Goal: Book appointment/travel/reservation

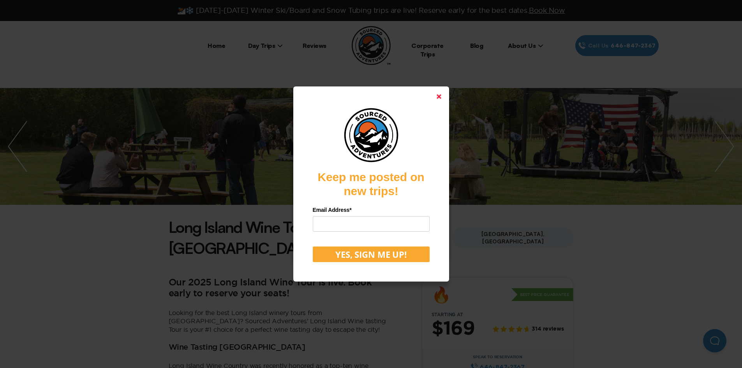
click at [441, 98] on polygon at bounding box center [439, 96] width 5 height 5
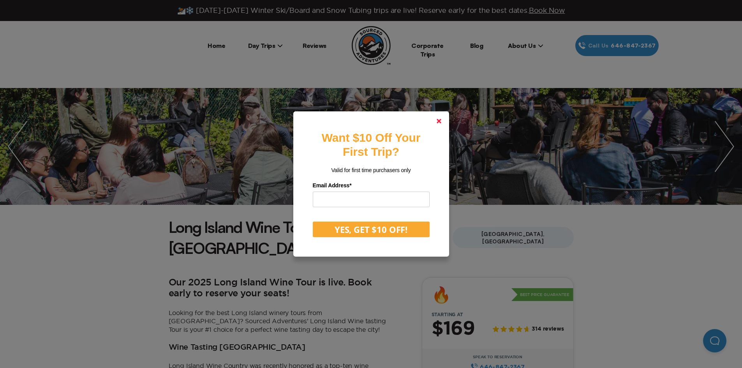
click at [440, 122] on icon at bounding box center [439, 121] width 5 height 5
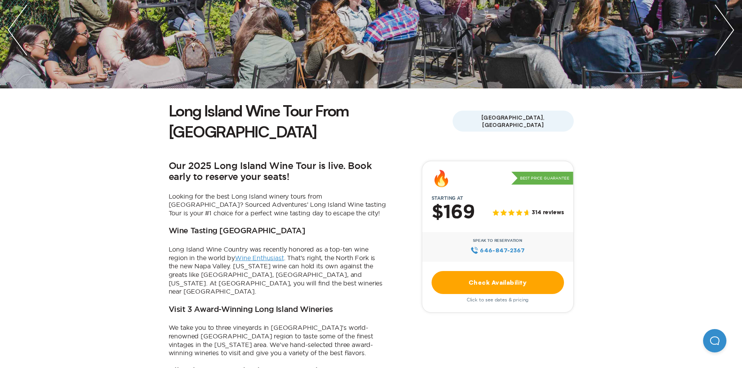
scroll to position [117, 0]
click at [489, 271] on link "Check Availability" at bounding box center [498, 282] width 132 height 23
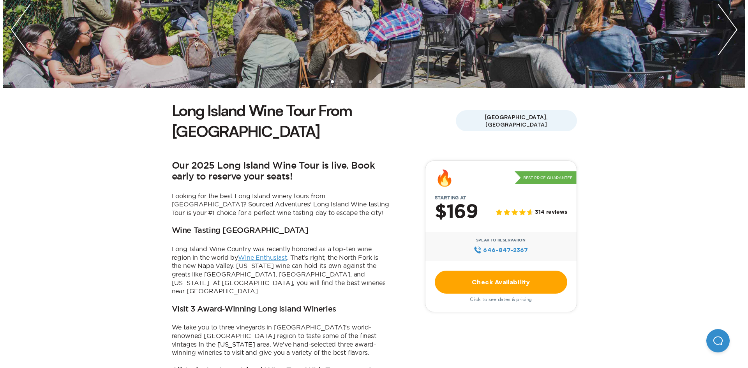
scroll to position [0, 0]
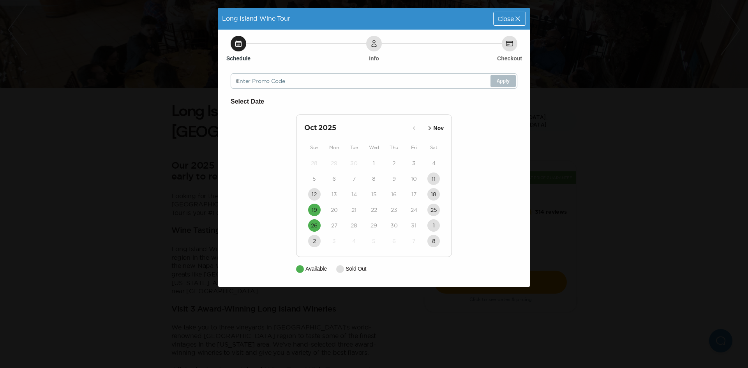
click at [431, 128] on icon "button" at bounding box center [430, 128] width 8 height 8
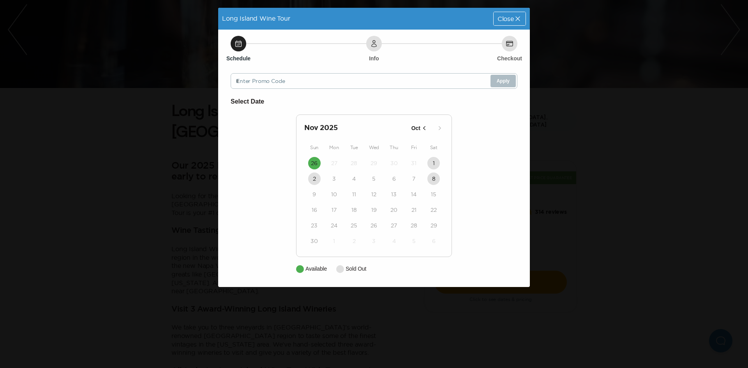
click at [423, 127] on icon "button" at bounding box center [424, 128] width 8 height 8
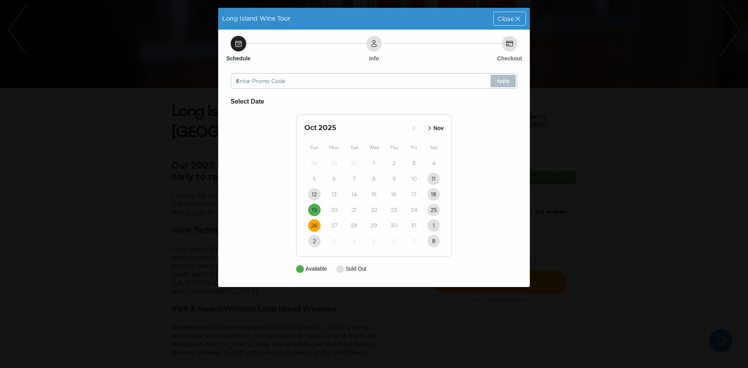
click at [314, 228] on time "26" at bounding box center [314, 226] width 7 height 8
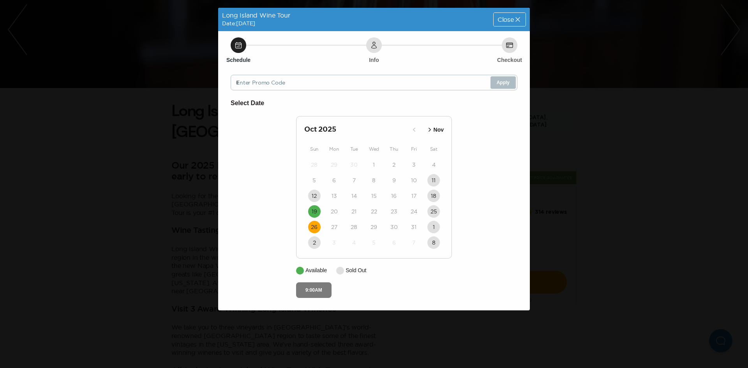
click at [311, 292] on button "9:00AM" at bounding box center [313, 290] width 35 height 16
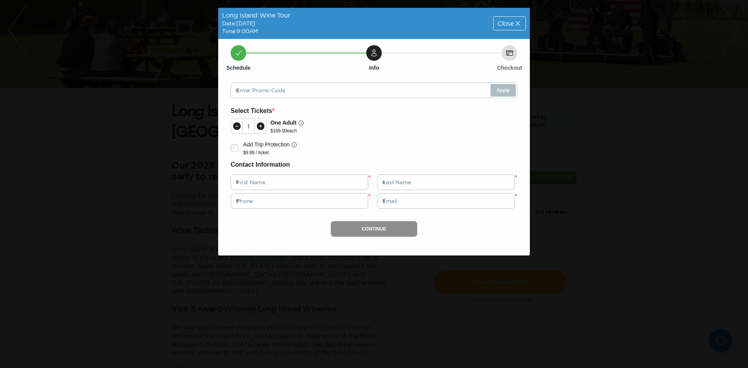
click at [260, 126] on icon at bounding box center [261, 126] width 8 height 8
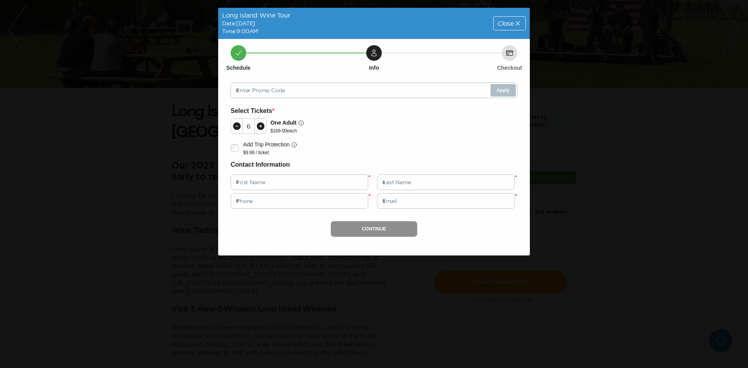
click at [260, 126] on icon at bounding box center [261, 126] width 8 height 8
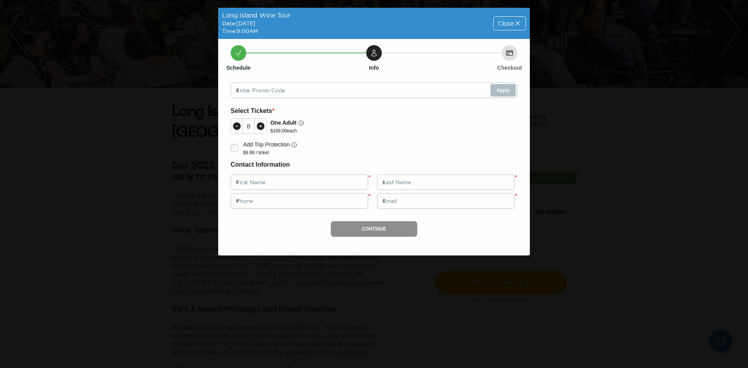
click at [240, 122] on icon at bounding box center [236, 126] width 9 height 9
click at [240, 126] on icon at bounding box center [237, 126] width 8 height 8
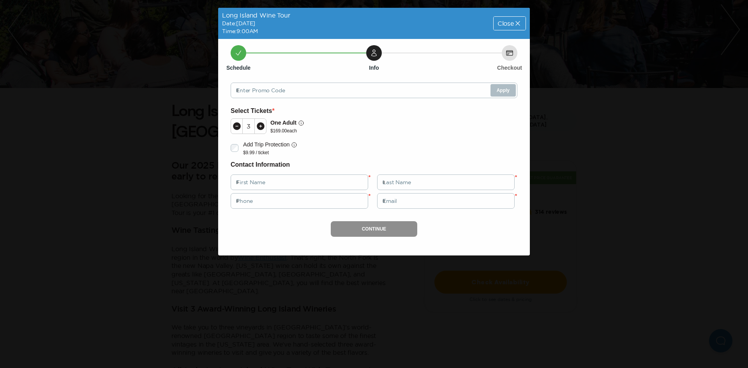
click at [240, 126] on icon at bounding box center [237, 126] width 8 height 8
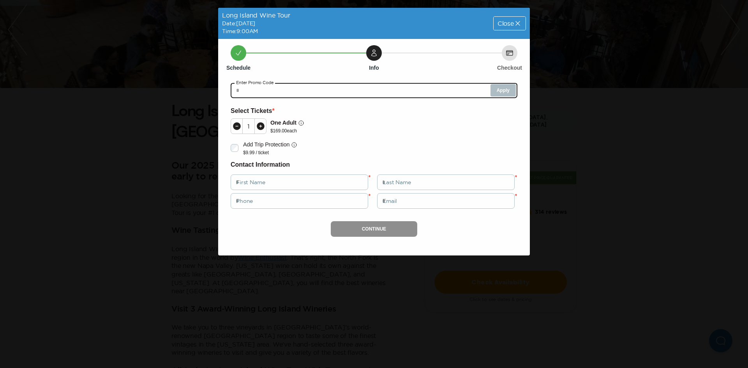
click at [249, 89] on input "text" at bounding box center [374, 91] width 287 height 16
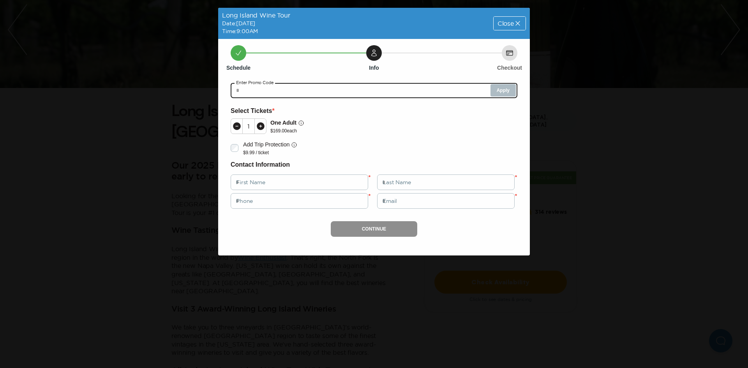
paste input "*********"
type input "*********"
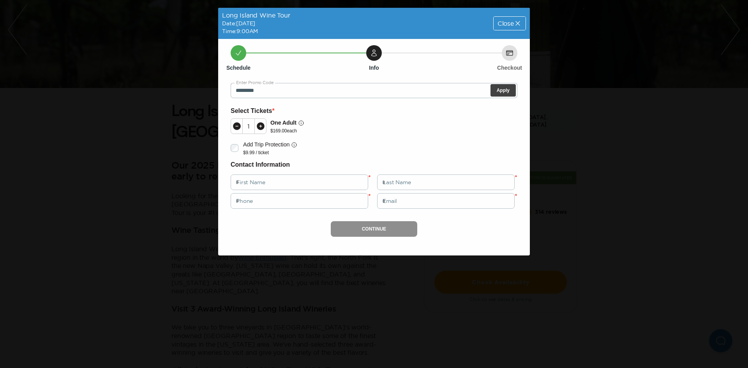
click at [502, 92] on button "Apply" at bounding box center [503, 90] width 25 height 12
